Goal: Information Seeking & Learning: Learn about a topic

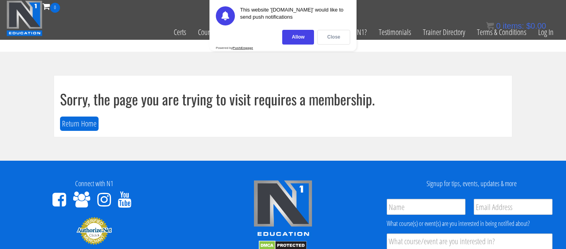
click at [330, 35] on div "Close" at bounding box center [333, 37] width 33 height 15
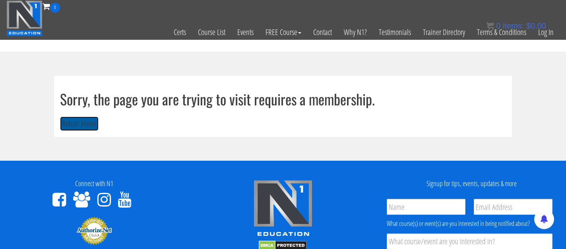
click at [90, 124] on button "Return Home" at bounding box center [79, 124] width 39 height 15
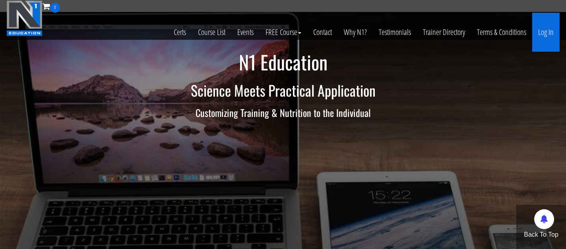
click at [556, 31] on link "Log In" at bounding box center [546, 32] width 27 height 39
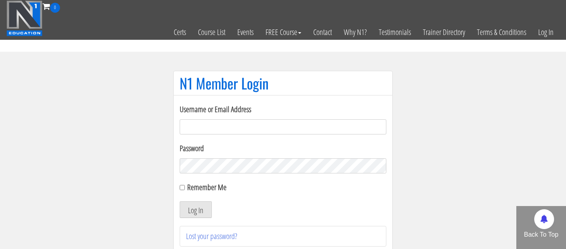
type input "giannasilvetti@yahoo.com"
click at [197, 213] on button "Log In" at bounding box center [196, 209] width 32 height 17
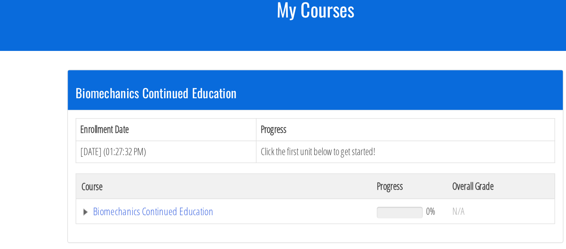
scroll to position [103, 0]
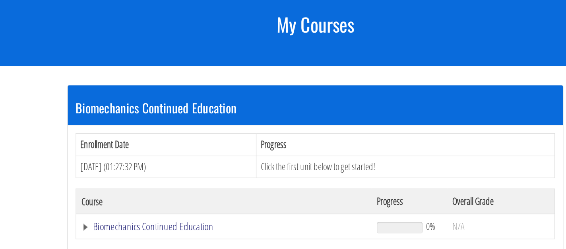
click at [170, 173] on link "Biomechanics Continued Education" at bounding box center [214, 173] width 218 height 8
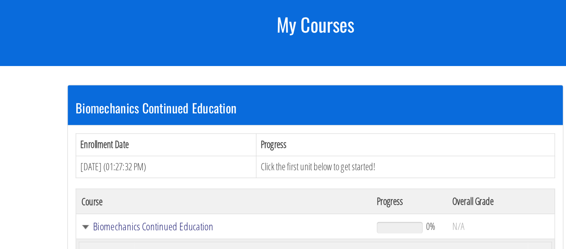
click at [146, 175] on link "Biomechanics Continued Education" at bounding box center [214, 173] width 218 height 8
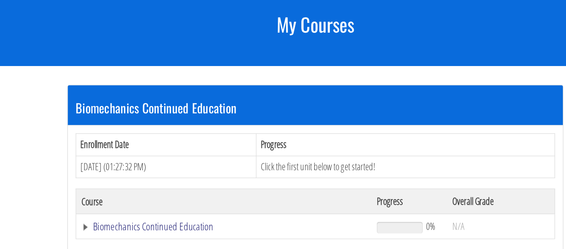
click at [134, 175] on link "Biomechanics Continued Education" at bounding box center [214, 173] width 218 height 8
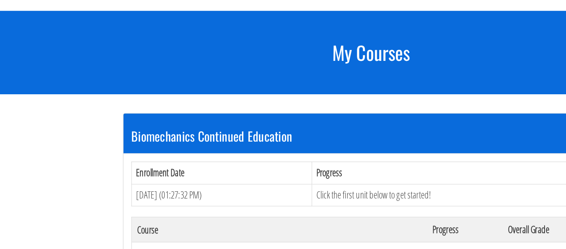
scroll to position [41, 0]
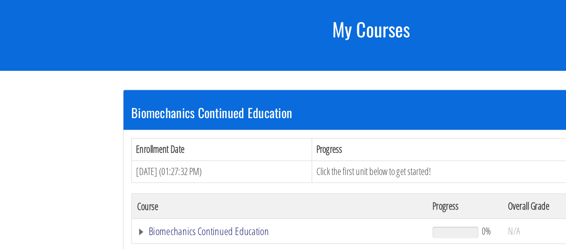
click at [160, 238] on link "Biomechanics Continued Education" at bounding box center [214, 236] width 218 height 8
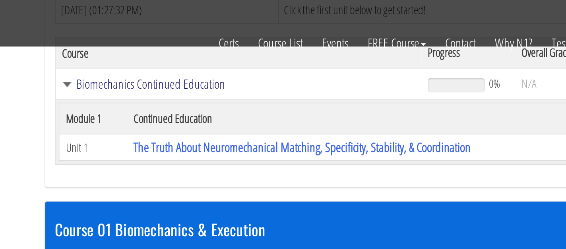
scroll to position [171, 0]
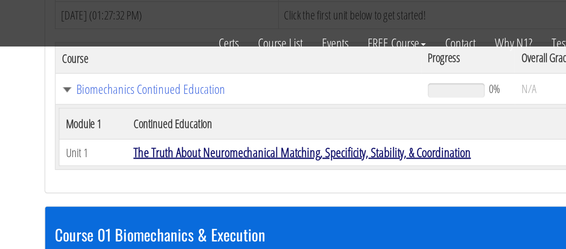
click at [215, 97] on link "The Truth About Neuromechanical Matching, Specificity, Stability, & Coordination" at bounding box center [253, 93] width 208 height 11
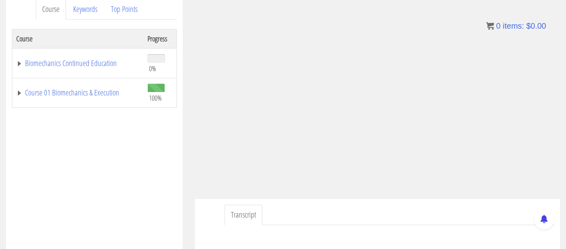
scroll to position [98, 0]
